Goal: Task Accomplishment & Management: Use online tool/utility

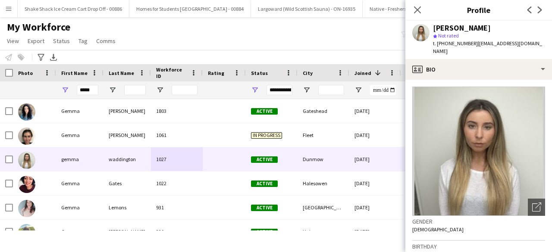
scroll to position [113, 0]
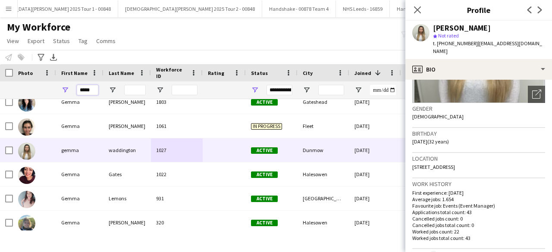
click at [97, 91] on input "*****" at bounding box center [88, 90] width 22 height 10
type input "*"
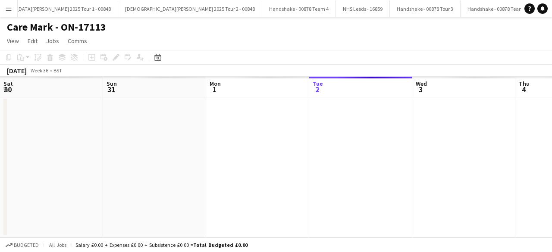
scroll to position [0, 206]
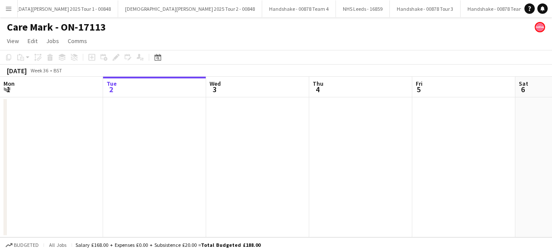
click at [11, 8] on app-icon "Menu" at bounding box center [8, 8] width 7 height 7
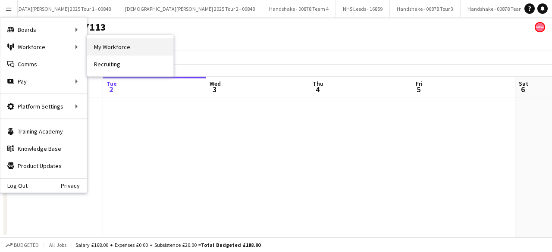
click at [125, 47] on link "My Workforce" at bounding box center [130, 46] width 86 height 17
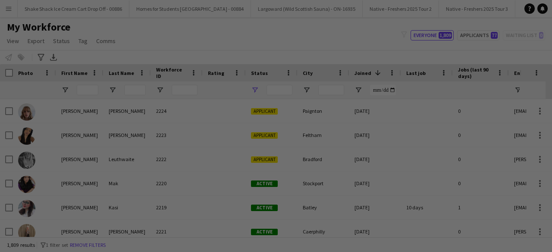
type input "**********"
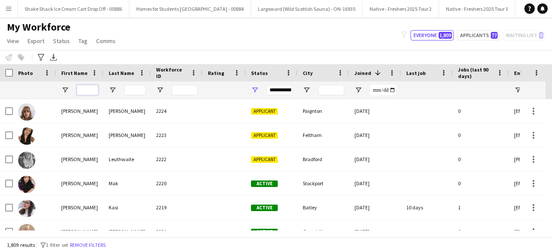
click at [89, 89] on input "First Name Filter Input" at bounding box center [88, 90] width 22 height 10
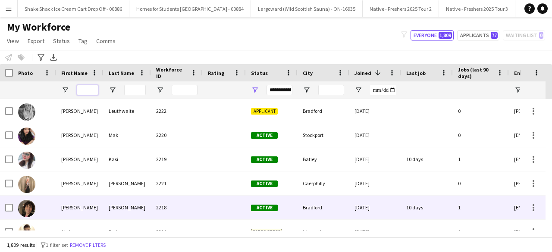
scroll to position [48, 0]
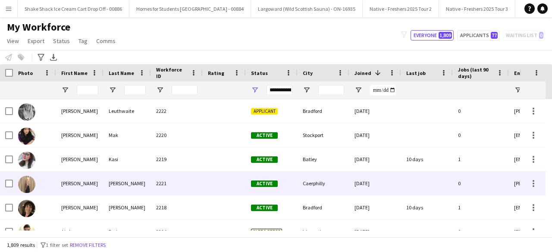
click at [214, 182] on div at bounding box center [224, 184] width 43 height 24
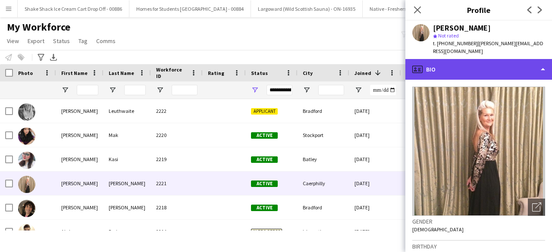
click at [506, 66] on div "profile Bio" at bounding box center [478, 69] width 147 height 21
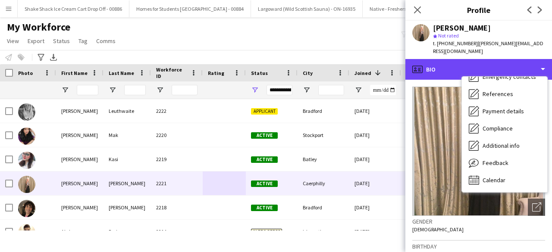
scroll to position [0, 0]
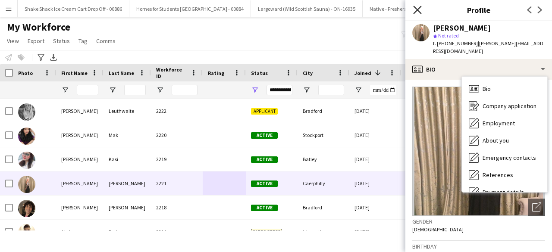
click at [415, 10] on icon "Close pop-in" at bounding box center [417, 10] width 8 height 8
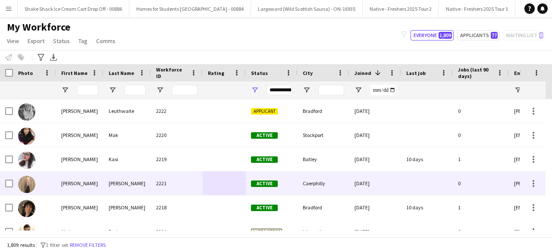
scroll to position [54, 0]
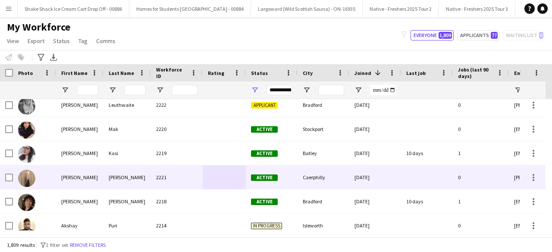
click at [208, 168] on div at bounding box center [224, 177] width 43 height 24
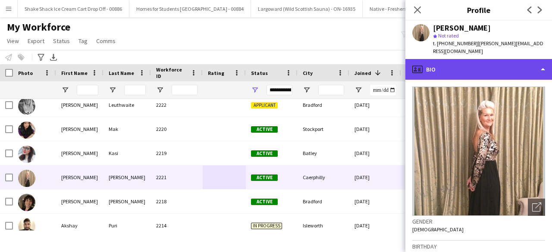
click at [496, 61] on div "profile Bio" at bounding box center [478, 69] width 147 height 21
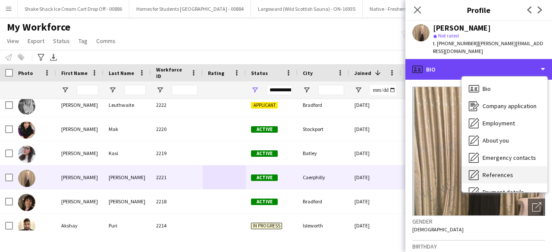
scroll to position [81, 0]
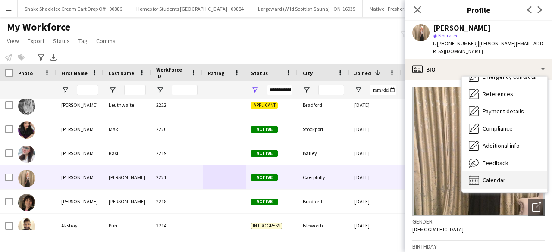
click at [493, 176] on span "Calendar" at bounding box center [493, 180] width 23 height 8
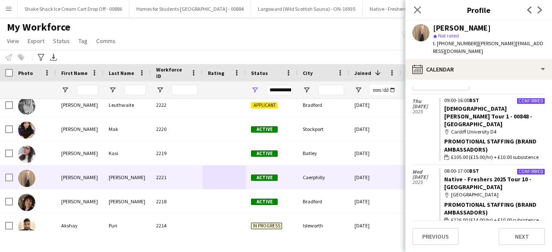
scroll to position [0, 0]
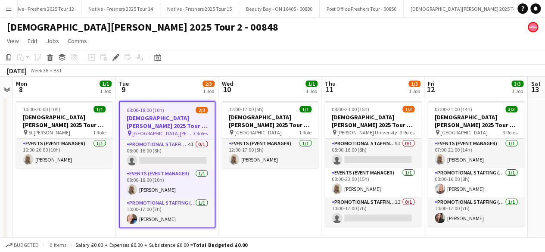
scroll to position [0, 1130]
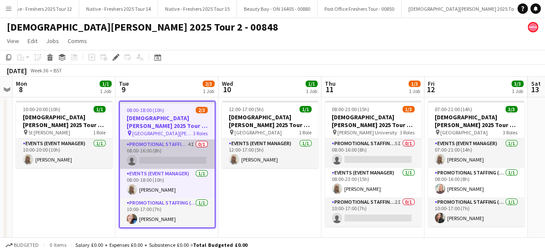
click at [178, 150] on app-card-role "Promotional Staffing (Brand Ambassadors) 4I 0/1 08:00-16:00 (8h) single-neutral…" at bounding box center [167, 154] width 95 height 29
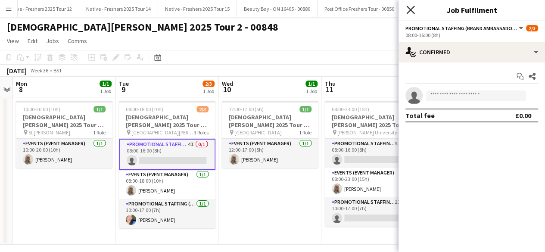
click at [411, 10] on icon at bounding box center [410, 10] width 8 height 8
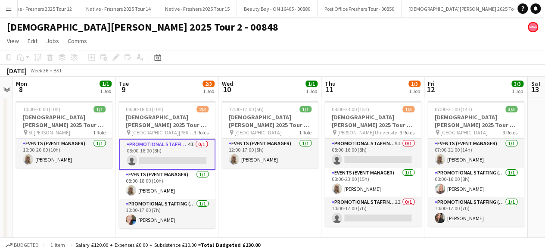
click at [175, 153] on app-card-role "Promotional Staffing (Brand Ambassadors) 4I 0/1 08:00-16:00 (8h) single-neutral…" at bounding box center [167, 154] width 97 height 31
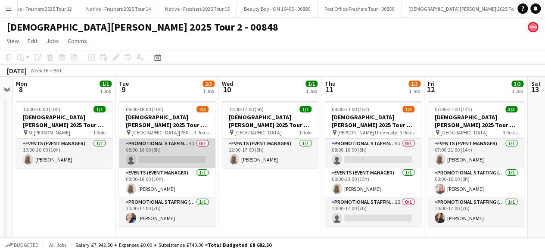
click at [175, 153] on app-card-role "Promotional Staffing (Brand Ambassadors) 4I 0/1 08:00-16:00 (8h) single-neutral…" at bounding box center [167, 153] width 97 height 29
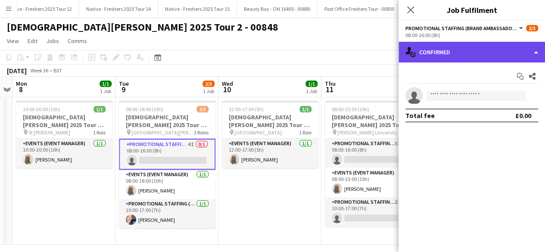
click at [478, 46] on div "single-neutral-actions-check-2 Confirmed" at bounding box center [472, 52] width 147 height 21
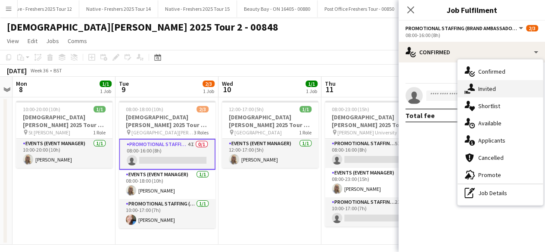
click at [513, 93] on div "single-neutral-actions-share-1 Invited" at bounding box center [500, 88] width 85 height 17
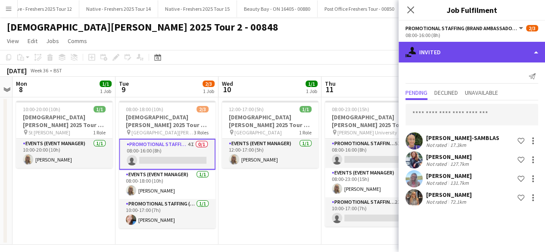
click at [474, 50] on div "single-neutral-actions-share-1 Invited" at bounding box center [472, 52] width 147 height 21
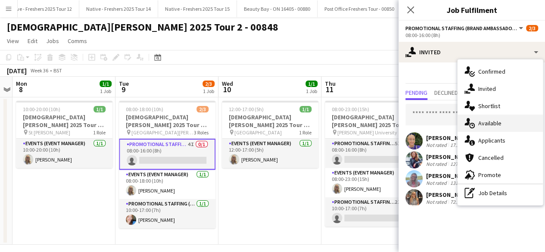
click at [485, 126] on span "Available" at bounding box center [489, 123] width 23 height 8
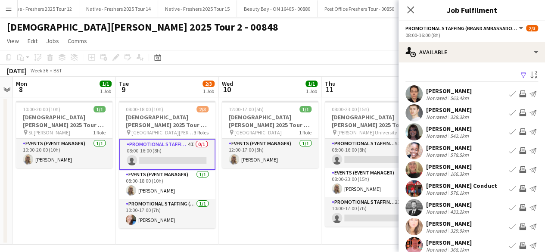
click at [520, 72] on app-icon "Filter" at bounding box center [523, 76] width 7 height 8
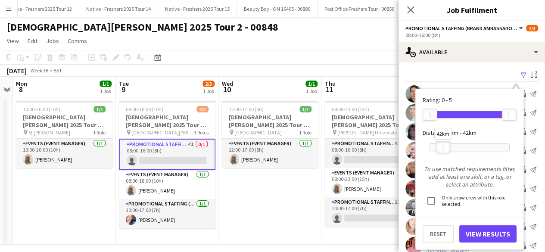
drag, startPoint x: 497, startPoint y: 146, endPoint x: 443, endPoint y: 147, distance: 53.4
click at [443, 147] on div "42km" at bounding box center [443, 147] width 15 height 12
click at [487, 234] on button "View Results" at bounding box center [487, 233] width 57 height 17
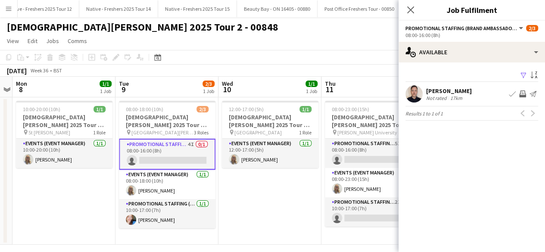
click at [524, 75] on app-icon "Filter" at bounding box center [523, 76] width 7 height 8
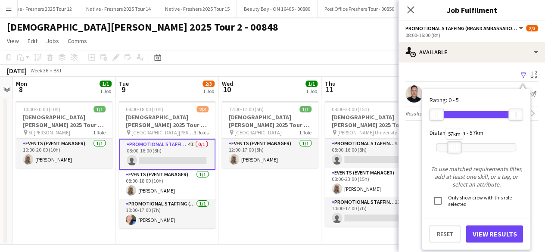
drag, startPoint x: 449, startPoint y: 145, endPoint x: 454, endPoint y: 147, distance: 4.9
click at [454, 147] on div at bounding box center [455, 147] width 14 height 11
click at [486, 231] on button "View Results" at bounding box center [494, 233] width 57 height 17
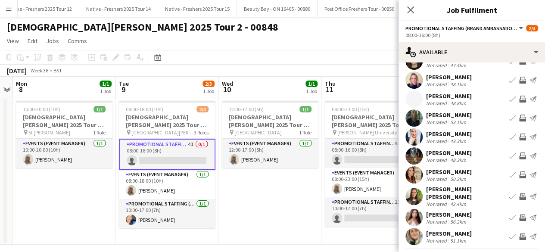
scroll to position [49, 0]
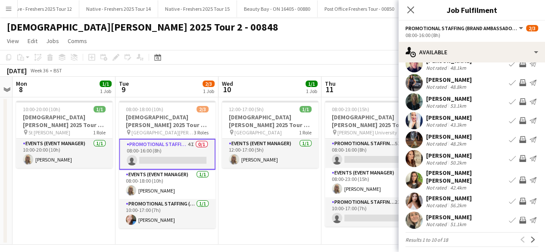
drag, startPoint x: 416, startPoint y: 178, endPoint x: 415, endPoint y: 194, distance: 16.5
click at [415, 194] on app-user-avatar at bounding box center [413, 201] width 17 height 17
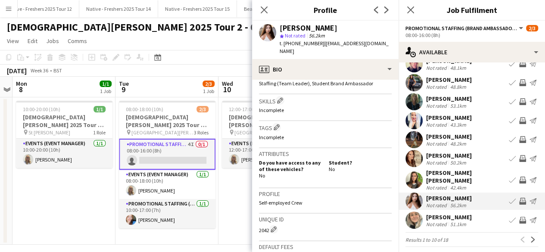
scroll to position [285, 0]
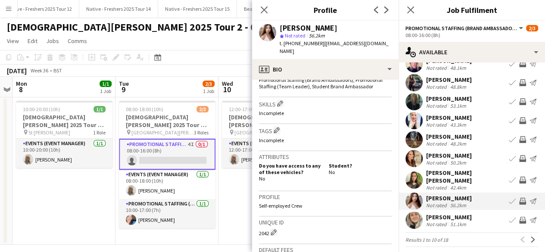
click at [411, 176] on app-user-avatar at bounding box center [413, 180] width 17 height 17
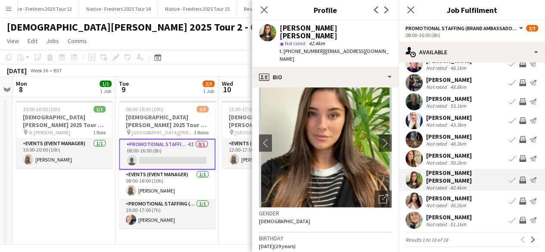
scroll to position [0, 0]
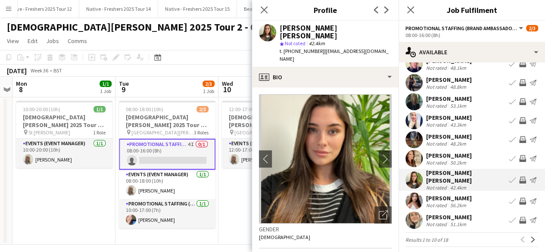
click at [415, 158] on app-user-avatar at bounding box center [413, 158] width 17 height 17
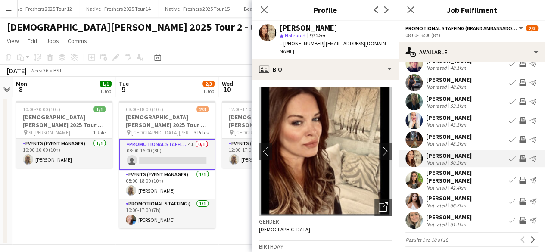
click at [412, 134] on app-user-avatar at bounding box center [413, 139] width 17 height 17
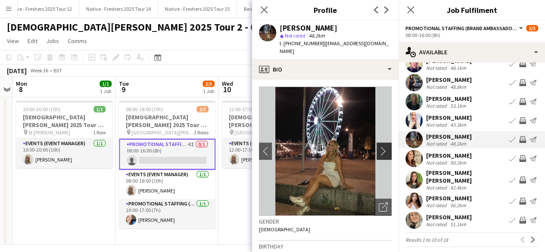
click at [379, 147] on app-icon "chevron-right" at bounding box center [385, 151] width 13 height 9
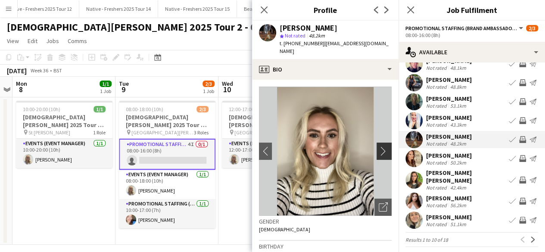
click at [379, 147] on app-icon "chevron-right" at bounding box center [385, 151] width 13 height 9
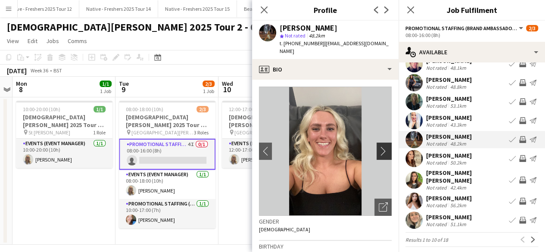
click at [379, 147] on app-icon "chevron-right" at bounding box center [385, 151] width 13 height 9
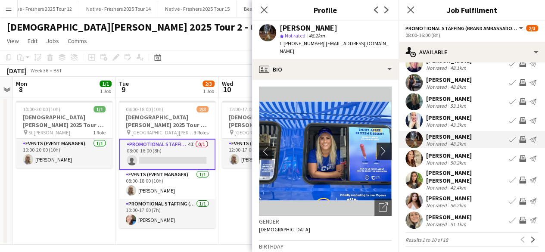
click at [379, 147] on app-icon "chevron-right" at bounding box center [385, 151] width 13 height 9
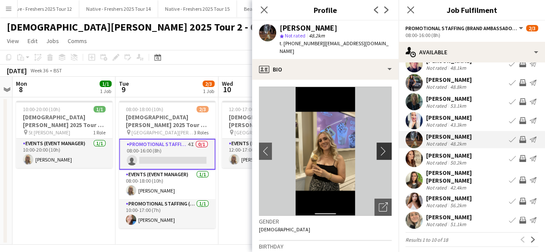
click at [379, 147] on app-icon "chevron-right" at bounding box center [385, 151] width 13 height 9
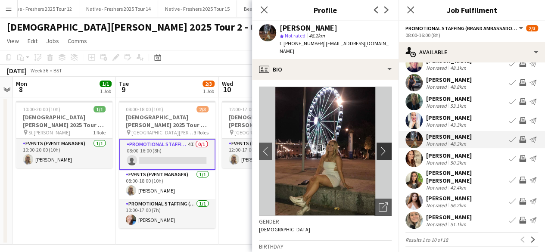
click at [379, 147] on app-icon "chevron-right" at bounding box center [385, 151] width 13 height 9
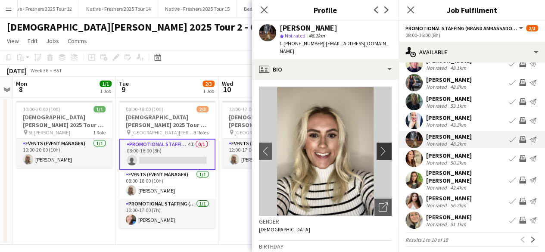
click at [379, 147] on app-icon "chevron-right" at bounding box center [385, 151] width 13 height 9
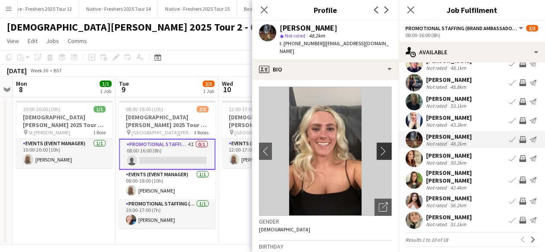
click at [379, 147] on app-icon "chevron-right" at bounding box center [385, 151] width 13 height 9
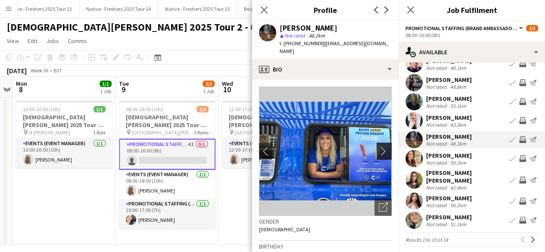
click at [379, 147] on app-icon "chevron-right" at bounding box center [385, 151] width 13 height 9
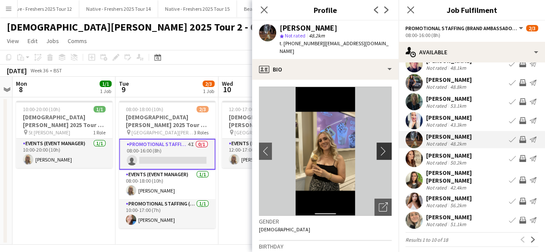
click at [379, 147] on app-icon "chevron-right" at bounding box center [385, 151] width 13 height 9
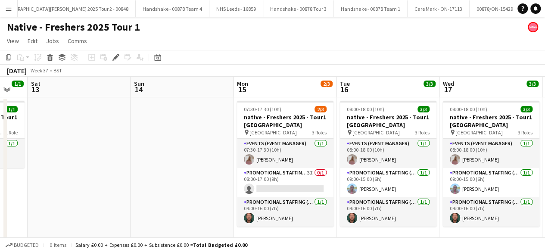
scroll to position [0, 179]
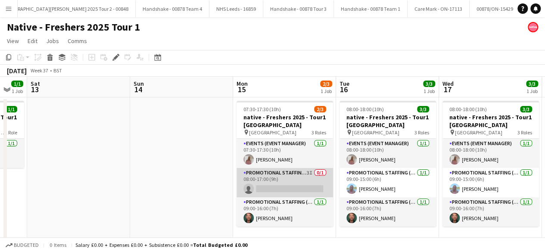
click at [291, 174] on app-card-role "Promotional Staffing (Brand Ambassadors) 3I 0/1 08:00-17:00 (9h) single-neutral…" at bounding box center [285, 182] width 97 height 29
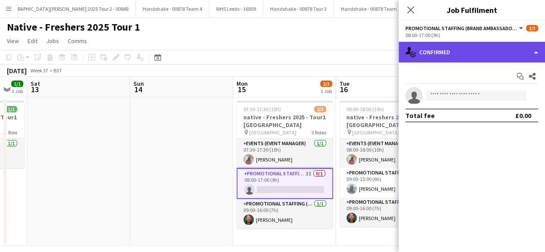
click at [505, 51] on div "single-neutral-actions-check-2 Confirmed" at bounding box center [472, 52] width 147 height 21
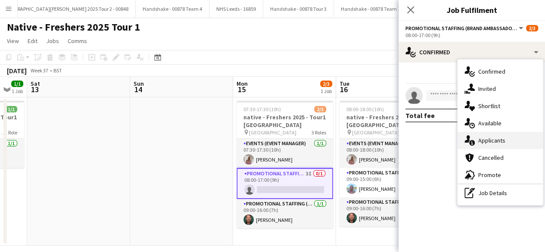
click at [514, 137] on div "single-neutral-actions-information Applicants" at bounding box center [500, 140] width 85 height 17
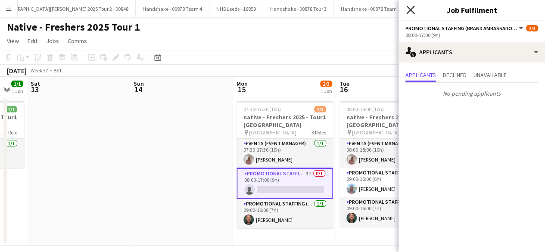
click at [411, 10] on icon at bounding box center [410, 10] width 8 height 8
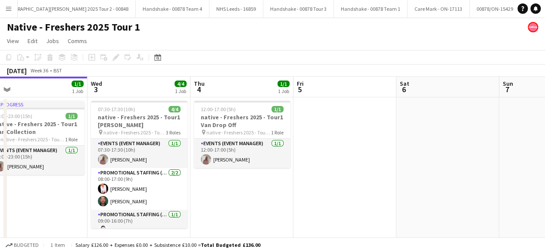
scroll to position [0, 269]
